Goal: Task Accomplishment & Management: Manage account settings

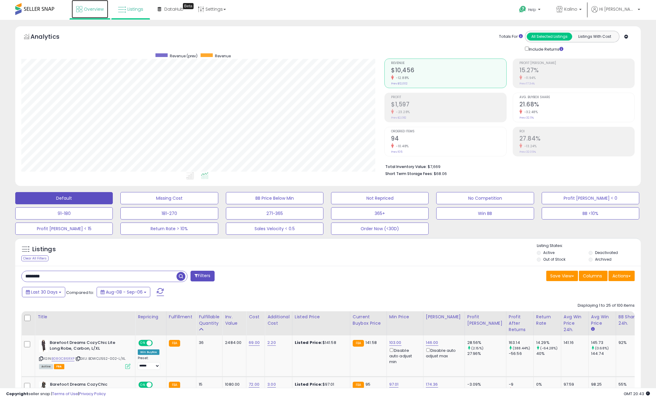
click at [101, 9] on span "Overview" at bounding box center [94, 9] width 20 height 6
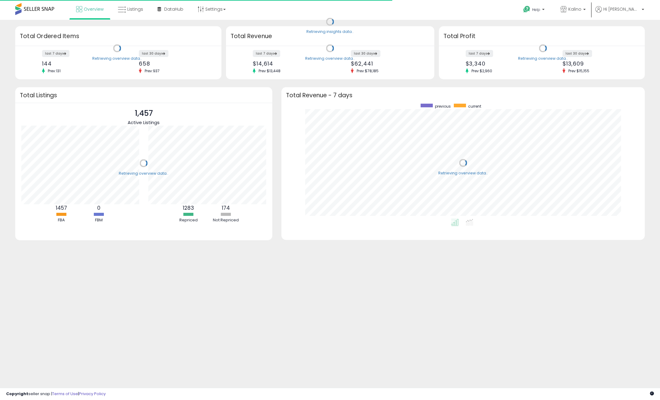
scroll to position [115, 352]
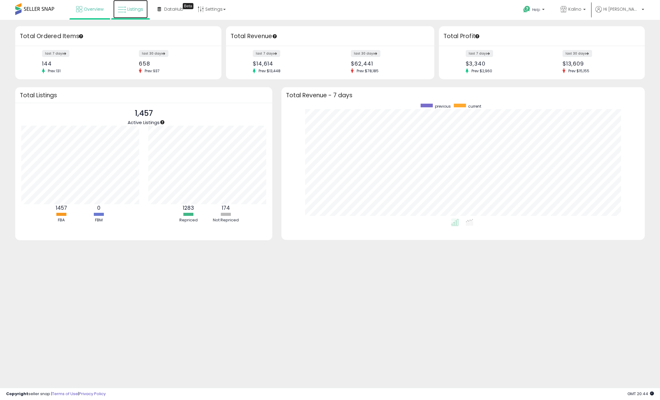
click at [138, 11] on span "Listings" at bounding box center [135, 9] width 16 height 6
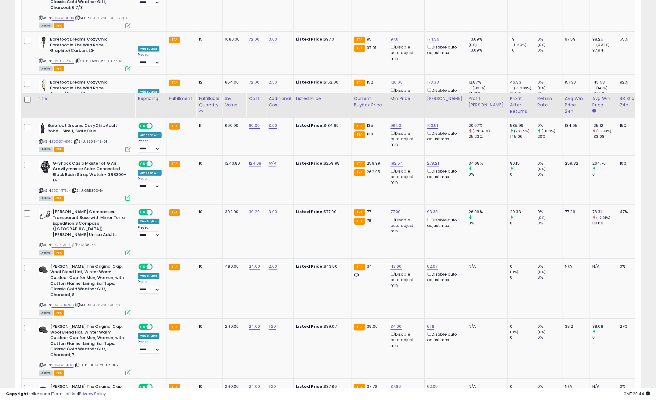
scroll to position [934, 0]
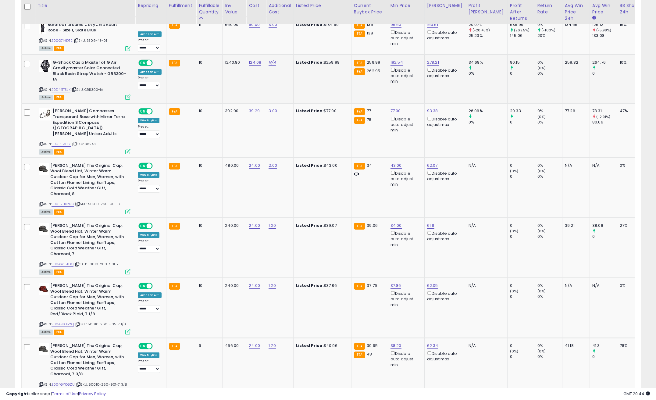
click at [116, 82] on div "ASIN: B0D441T5LK | SKU: GRB300-1A Active FBA" at bounding box center [84, 80] width 91 height 40
click at [65, 87] on link "B0D441T5LK" at bounding box center [60, 89] width 19 height 5
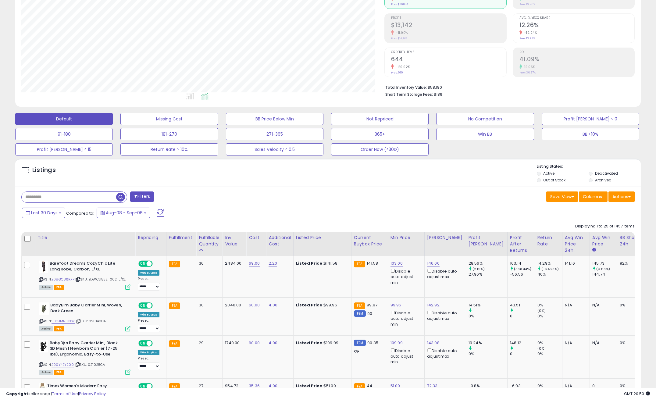
scroll to position [0, 0]
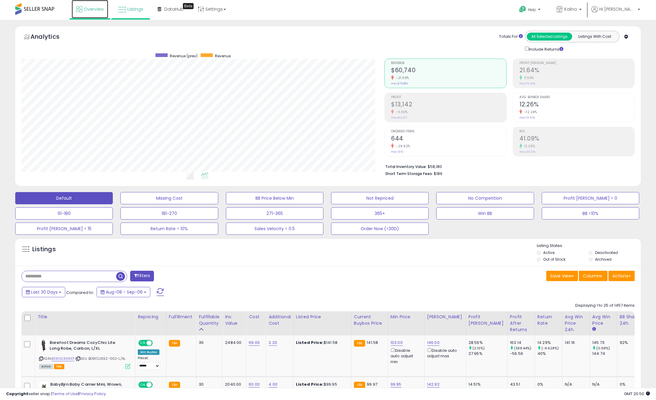
click at [81, 12] on icon at bounding box center [79, 9] width 6 height 6
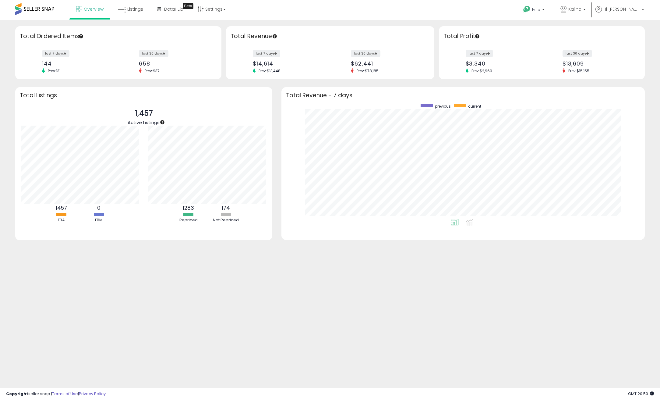
scroll to position [115, 352]
click at [222, 21] on div "Retrieving insights data.. Retrieving overview data.. Total Ordered Items last …" at bounding box center [330, 146] width 660 height 253
